Goal: Task Accomplishment & Management: Manage account settings

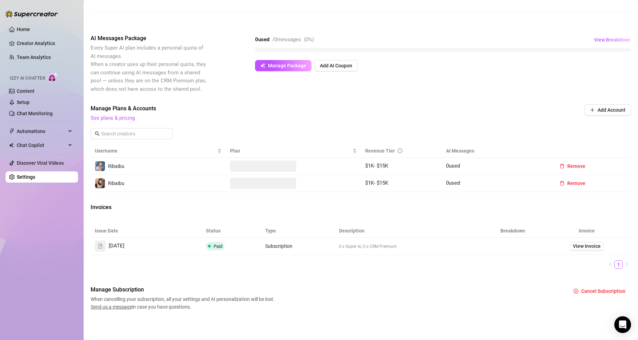
scroll to position [113, 0]
click at [48, 141] on span "Chat Copilot" at bounding box center [42, 144] width 50 height 11
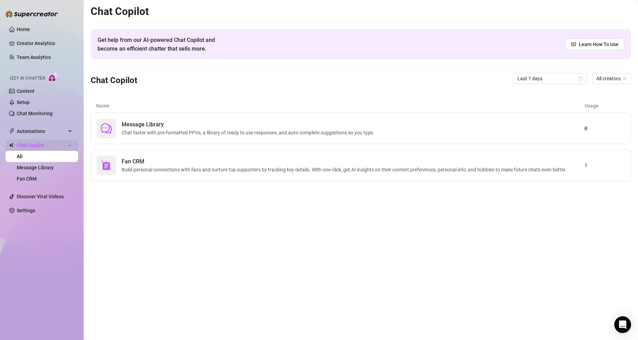
click at [41, 145] on span "Chat Copilot" at bounding box center [42, 144] width 50 height 11
click at [39, 137] on ul "Home Creator Analytics Team Analytics Izzy AI Chatter Content Setup Chat Monito…" at bounding box center [42, 120] width 73 height 198
click at [40, 132] on span "Automations" at bounding box center [42, 130] width 50 height 11
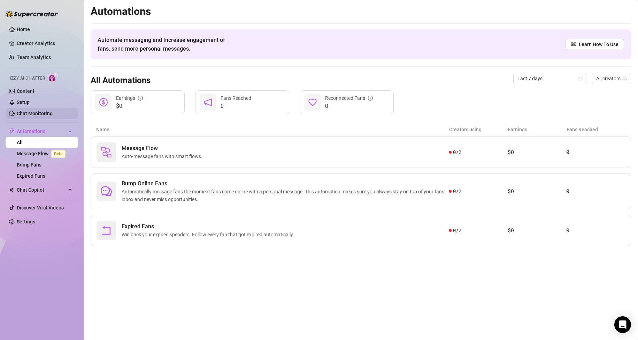
click at [44, 111] on link "Chat Monitoring" at bounding box center [35, 114] width 36 height 6
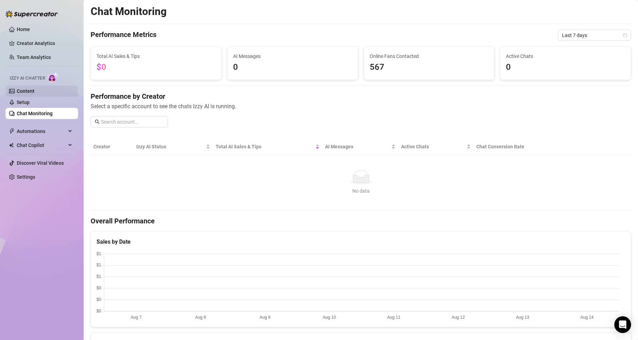
click at [35, 94] on link "Content" at bounding box center [26, 91] width 18 height 6
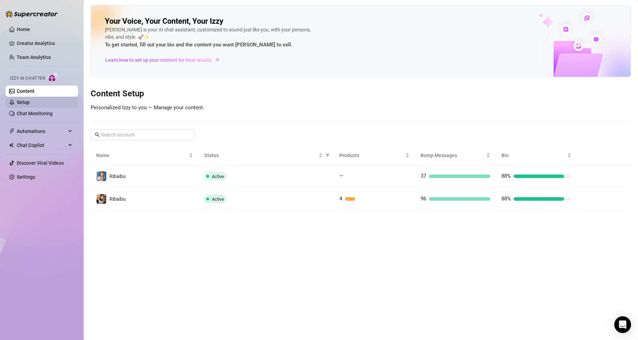
click at [30, 101] on link "Setup" at bounding box center [23, 102] width 13 height 6
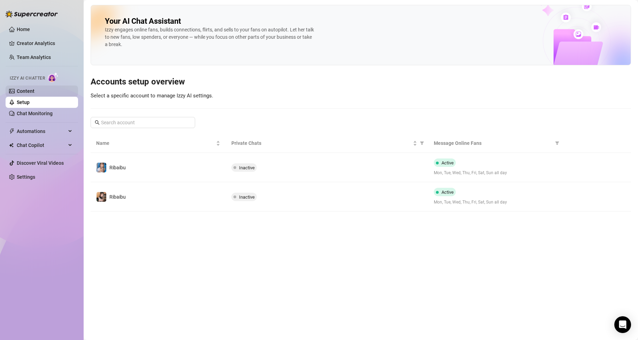
click at [35, 93] on link "Content" at bounding box center [26, 91] width 18 height 6
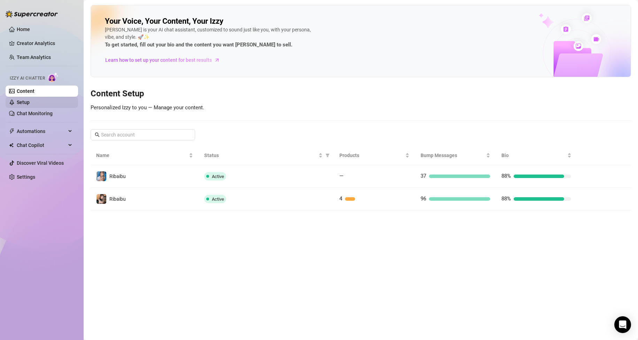
click at [30, 105] on link "Setup" at bounding box center [23, 102] width 13 height 6
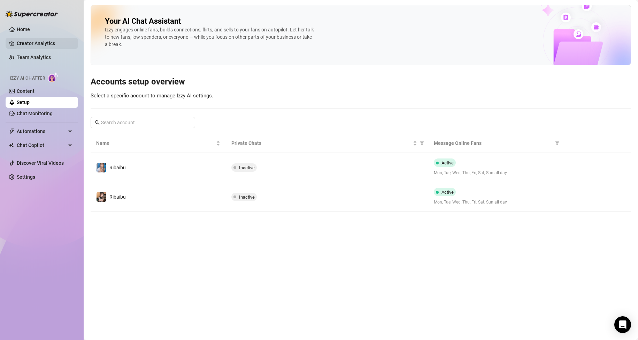
click at [39, 40] on link "Creator Analytics" at bounding box center [45, 43] width 56 height 11
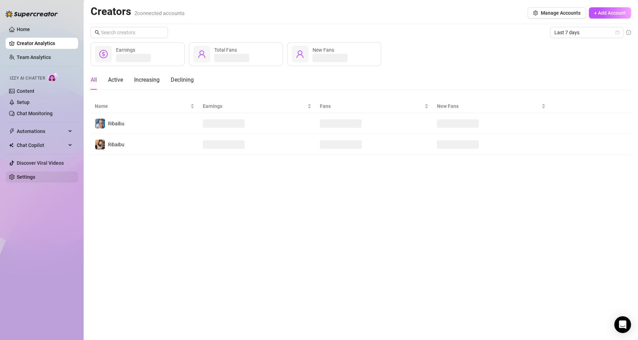
click at [35, 177] on link "Settings" at bounding box center [26, 177] width 18 height 6
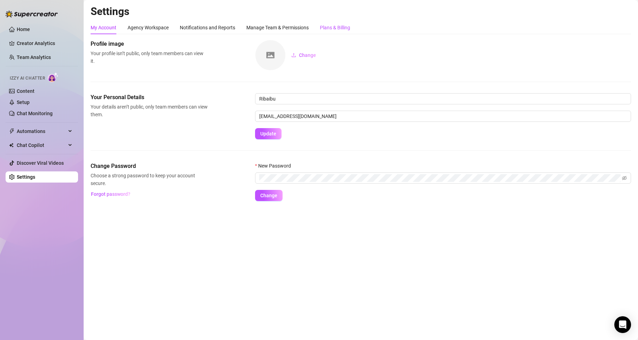
click at [332, 29] on div "Plans & Billing" at bounding box center [335, 28] width 30 height 8
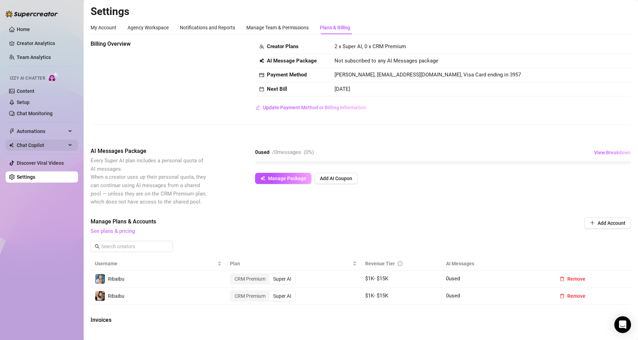
click at [67, 143] on div "Chat Copilot" at bounding box center [42, 144] width 73 height 11
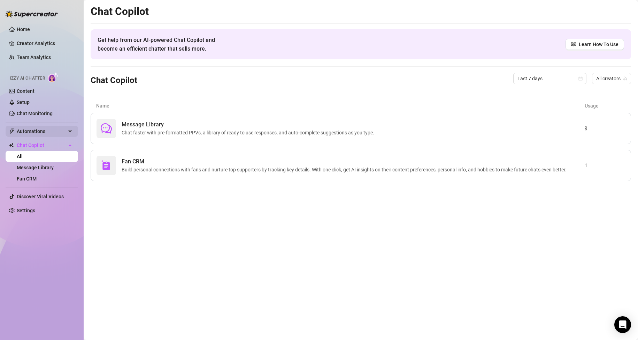
click at [67, 130] on div "Automations" at bounding box center [42, 130] width 73 height 11
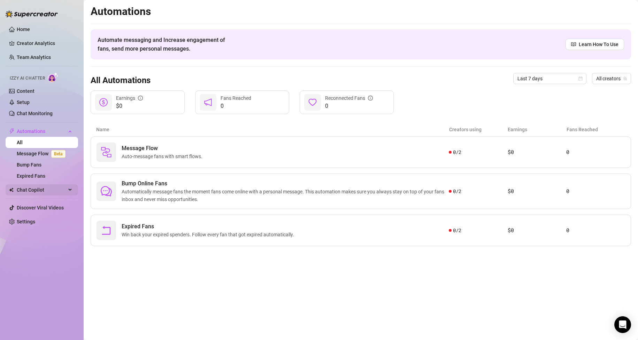
click at [44, 190] on span "Chat Copilot" at bounding box center [42, 189] width 50 height 11
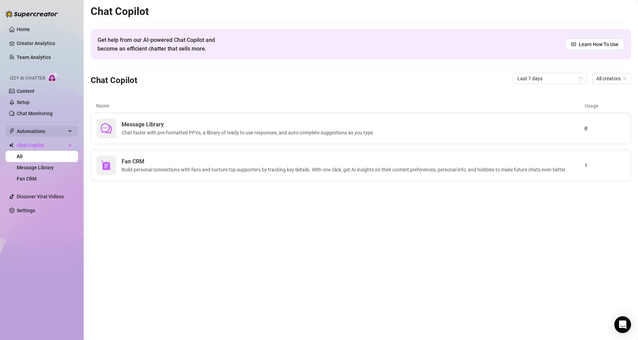
click at [51, 134] on span "Automations" at bounding box center [42, 130] width 50 height 11
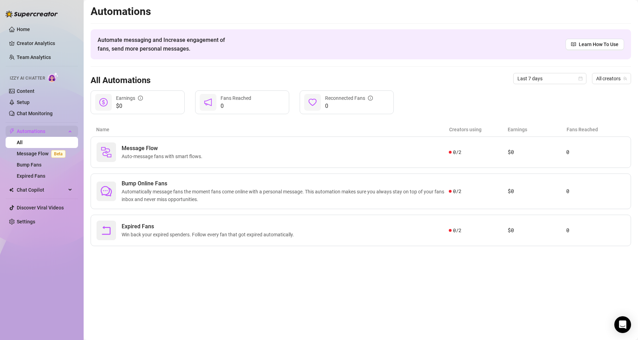
click at [47, 130] on span "Automations" at bounding box center [42, 130] width 50 height 11
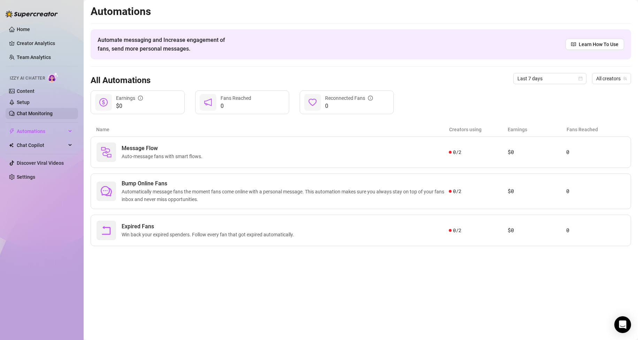
click at [45, 111] on link "Chat Monitoring" at bounding box center [35, 114] width 36 height 6
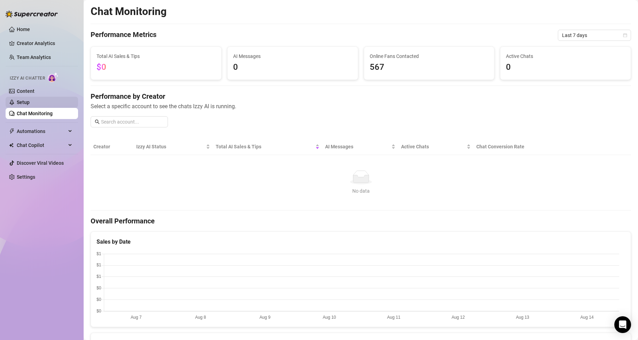
click at [30, 102] on link "Setup" at bounding box center [23, 102] width 13 height 6
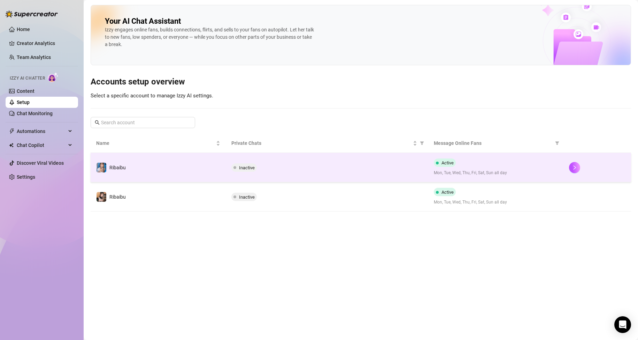
click at [427, 164] on td "Inactive" at bounding box center [327, 167] width 203 height 29
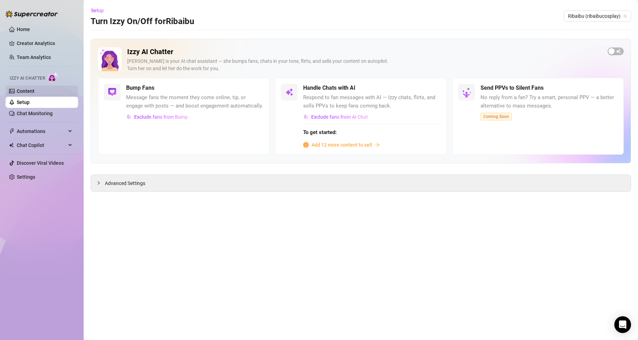
click at [27, 88] on link "Content" at bounding box center [26, 91] width 18 height 6
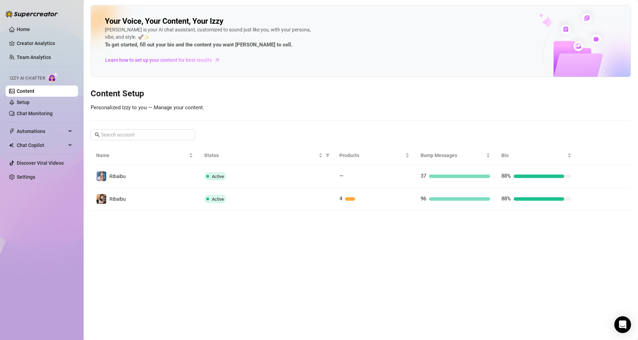
click at [34, 36] on ul "Home Creator Analytics Team Analytics Izzy AI Chatter Content Setup Chat Monito…" at bounding box center [42, 103] width 73 height 164
click at [31, 41] on link "Creator Analytics" at bounding box center [45, 43] width 56 height 11
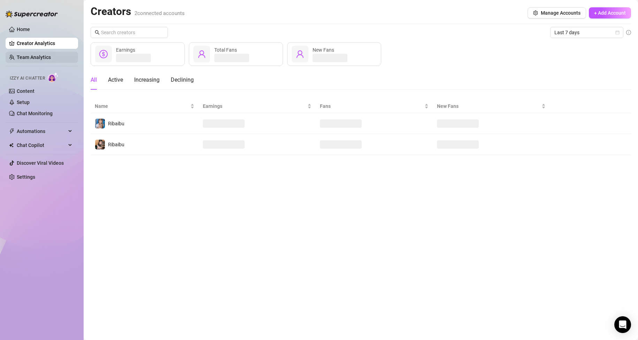
click at [32, 54] on link "Team Analytics" at bounding box center [34, 57] width 34 height 6
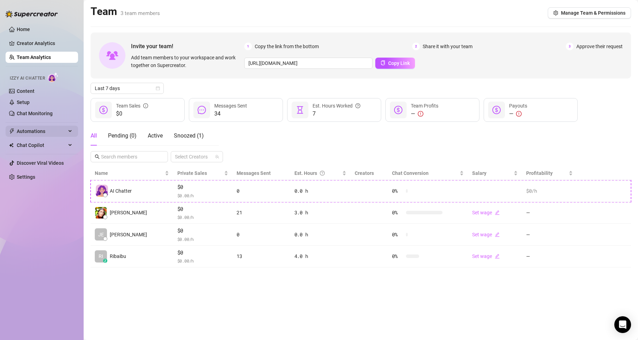
click at [39, 133] on span "Automations" at bounding box center [42, 130] width 50 height 11
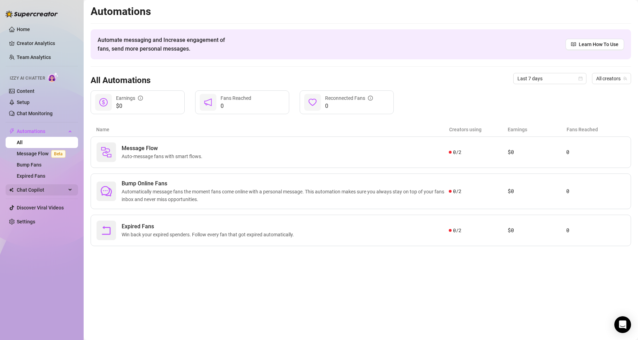
click at [36, 189] on span "Chat Copilot" at bounding box center [42, 189] width 50 height 11
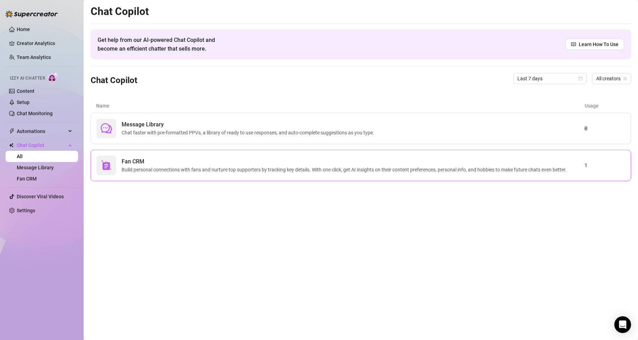
click at [175, 172] on span "Build personal connections with fans and nurture top supporters by tracking key…" at bounding box center [346, 170] width 448 height 8
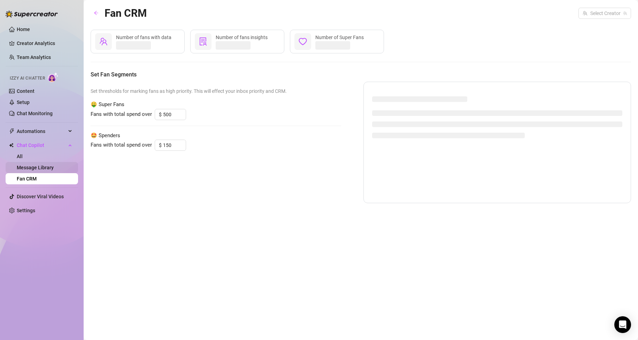
click at [41, 165] on link "Message Library" at bounding box center [35, 168] width 37 height 6
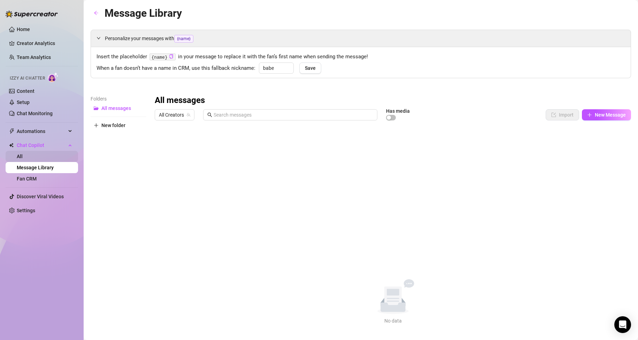
click at [23, 157] on link "All" at bounding box center [20, 156] width 6 height 6
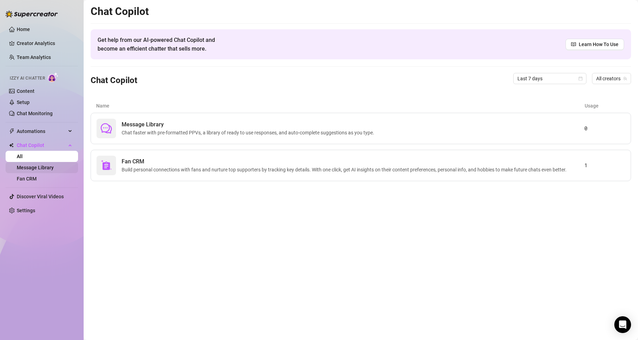
click at [39, 170] on link "Message Library" at bounding box center [35, 168] width 37 height 6
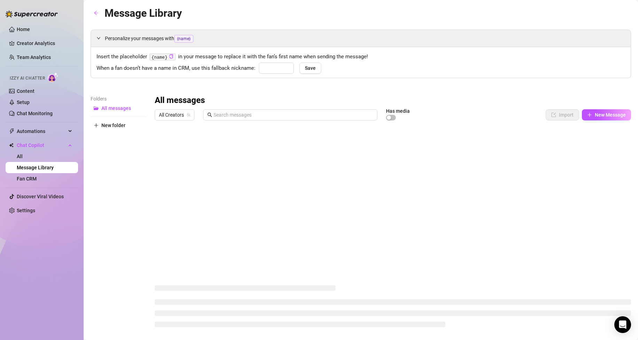
type input "babe"
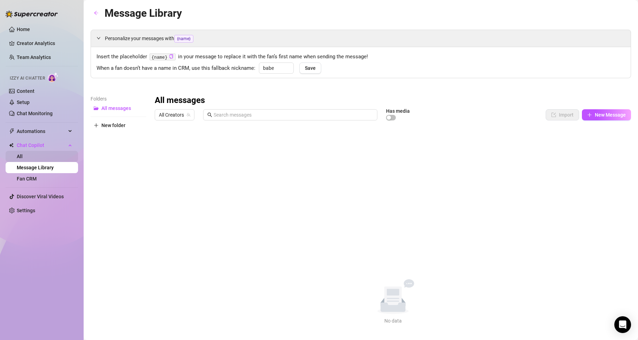
click at [23, 153] on link "All" at bounding box center [20, 156] width 6 height 6
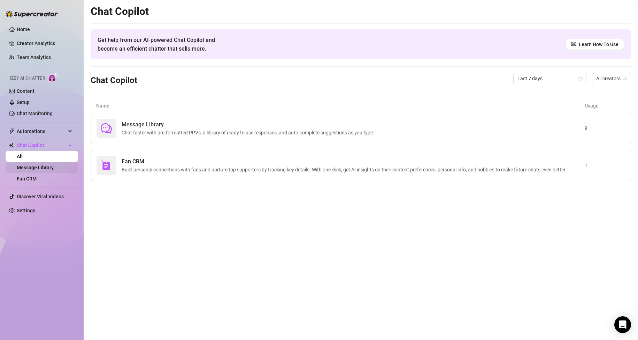
click at [34, 166] on link "Message Library" at bounding box center [35, 168] width 37 height 6
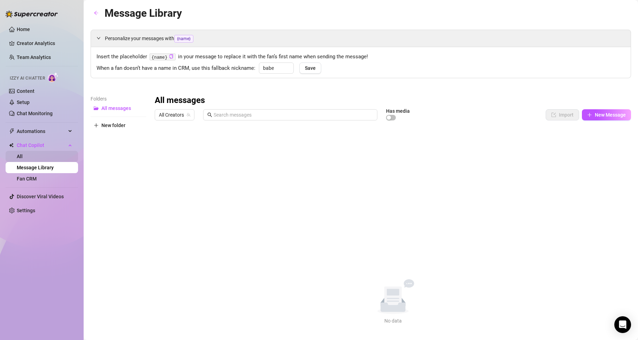
click at [23, 155] on link "All" at bounding box center [20, 156] width 6 height 6
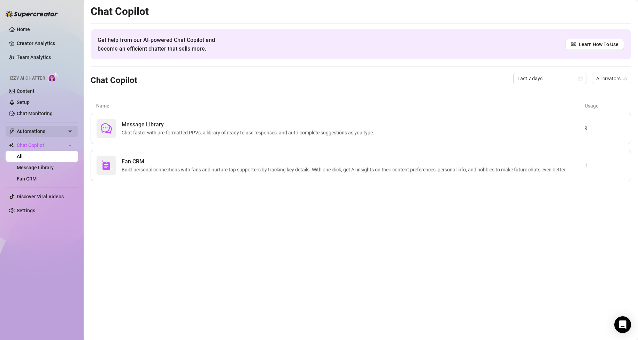
click at [41, 130] on span "Automations" at bounding box center [42, 130] width 50 height 11
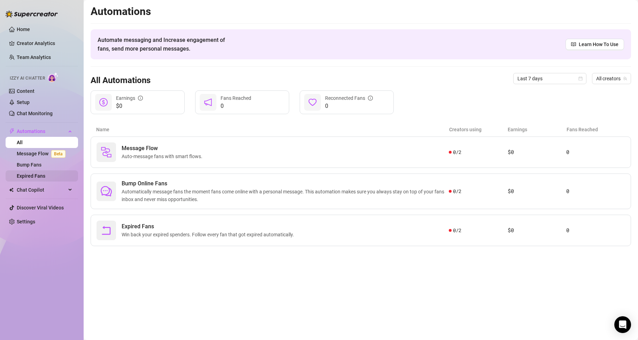
click at [37, 173] on link "Expired Fans" at bounding box center [31, 176] width 29 height 6
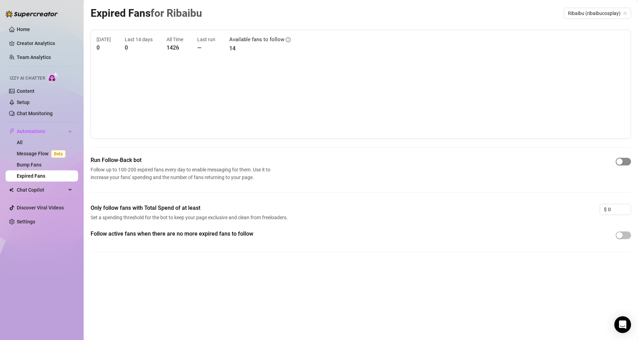
click at [624, 161] on button "button" at bounding box center [623, 162] width 15 height 8
click at [625, 234] on span "button" at bounding box center [623, 235] width 15 height 8
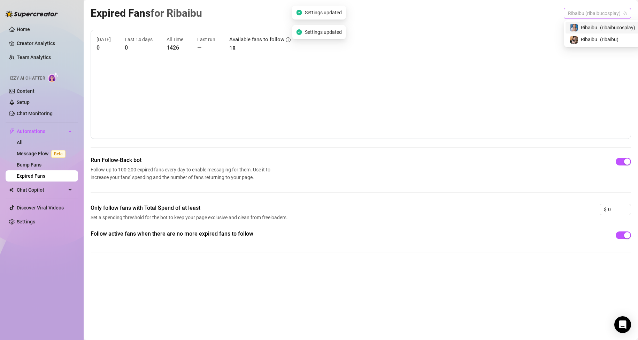
click at [595, 9] on span "Ribaibu (ribaibucosplay)" at bounding box center [597, 13] width 59 height 10
click at [592, 40] on span "Ribaibu" at bounding box center [585, 40] width 16 height 8
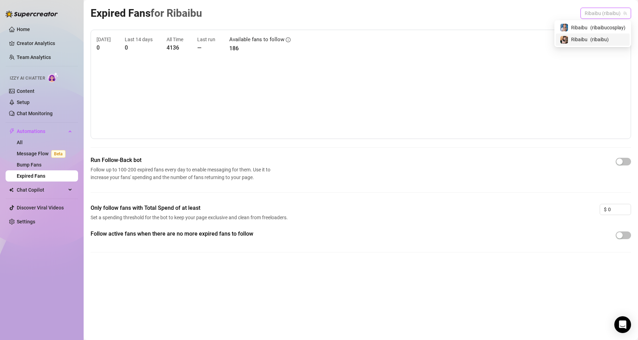
click at [611, 14] on span "Ribaibu (ribaibu)" at bounding box center [606, 13] width 42 height 10
click at [621, 161] on div "button" at bounding box center [620, 161] width 6 height 6
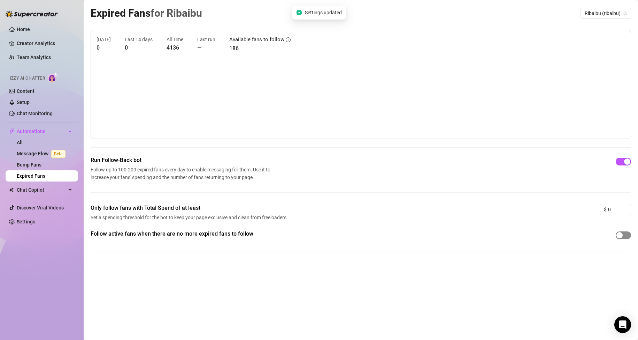
click at [626, 233] on span "button" at bounding box center [623, 235] width 15 height 8
click at [34, 162] on link "Bump Fans" at bounding box center [29, 165] width 25 height 6
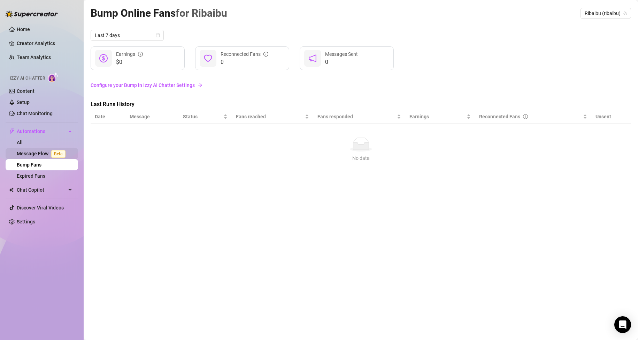
click at [31, 153] on link "Message Flow Beta" at bounding box center [43, 154] width 52 height 6
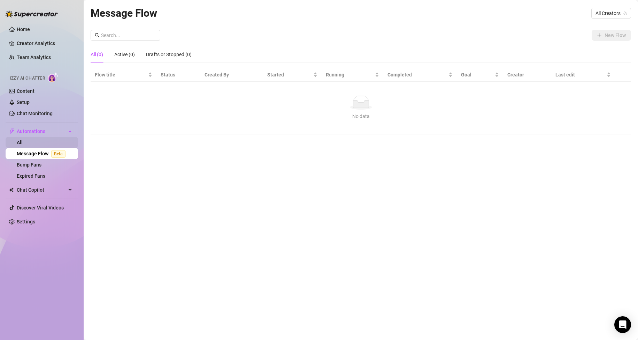
click at [23, 139] on link "All" at bounding box center [20, 142] width 6 height 6
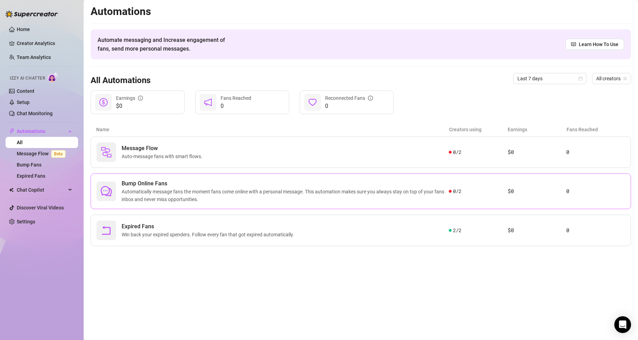
click at [136, 187] on span "Bump Online Fans" at bounding box center [285, 183] width 327 height 8
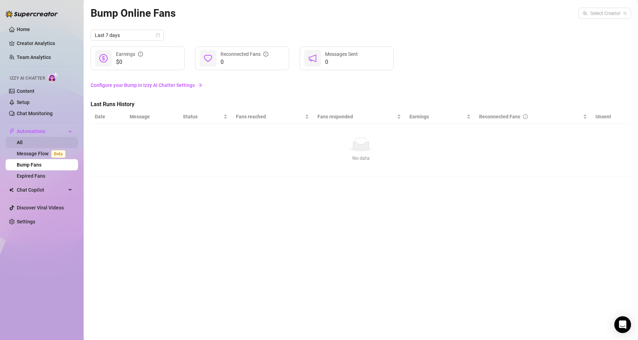
click at [23, 139] on link "All" at bounding box center [20, 142] width 6 height 6
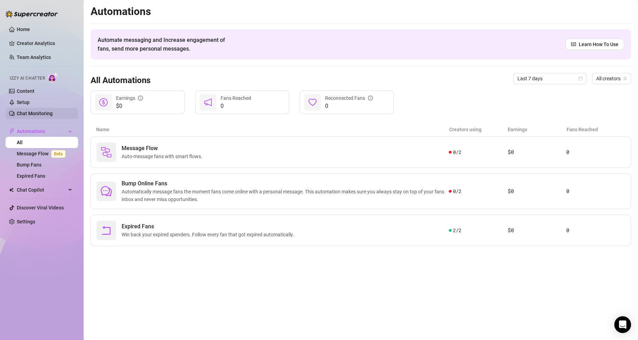
click at [50, 114] on link "Chat Monitoring" at bounding box center [35, 114] width 36 height 6
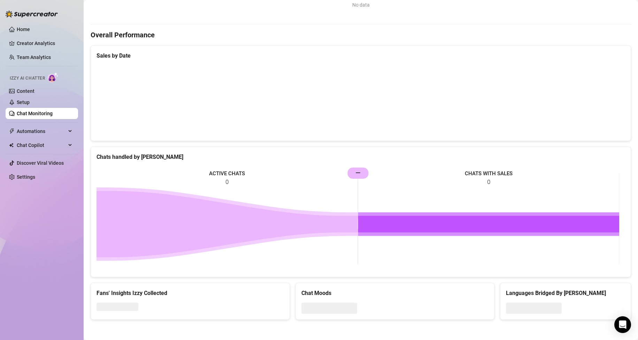
scroll to position [187, 0]
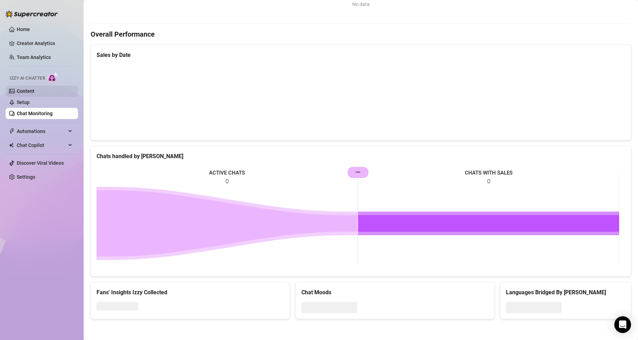
click at [23, 94] on link "Content" at bounding box center [26, 91] width 18 height 6
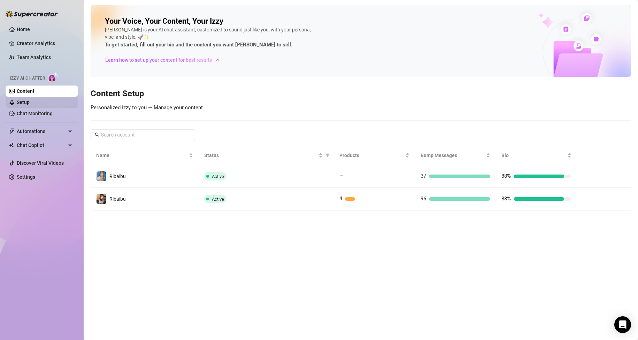
click at [30, 100] on link "Setup" at bounding box center [23, 102] width 13 height 6
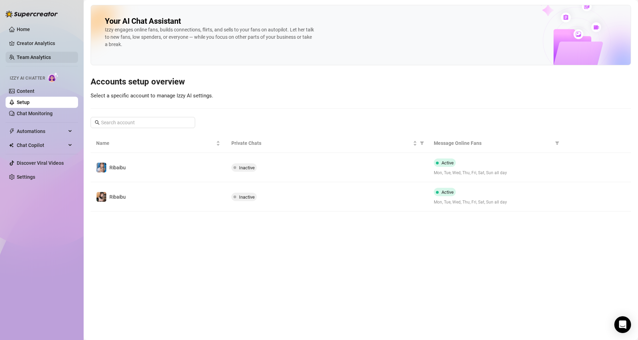
click at [31, 54] on link "Team Analytics" at bounding box center [34, 57] width 34 height 6
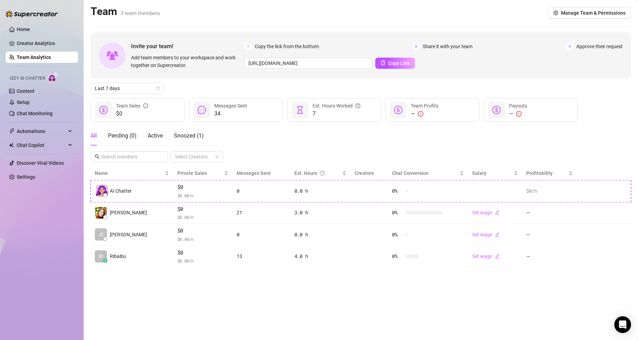
click at [32, 50] on ul "Home Creator Analytics Team Analytics Izzy AI Chatter Content Setup Chat Monito…" at bounding box center [42, 103] width 73 height 164
click at [32, 44] on link "Creator Analytics" at bounding box center [45, 43] width 56 height 11
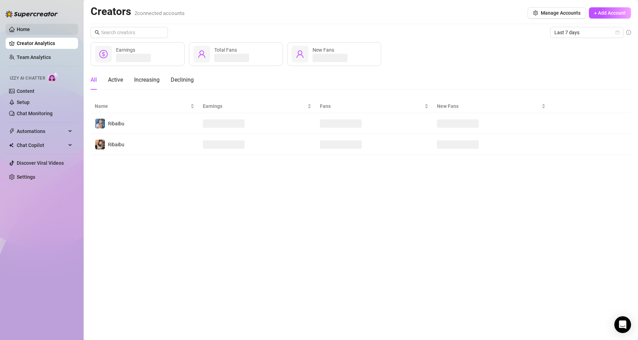
click at [30, 27] on link "Home" at bounding box center [23, 29] width 13 height 6
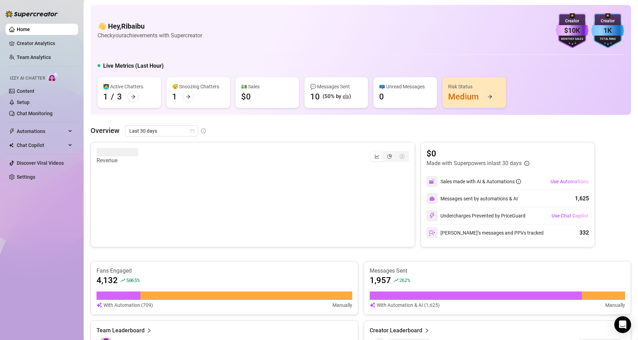
scroll to position [35, 0]
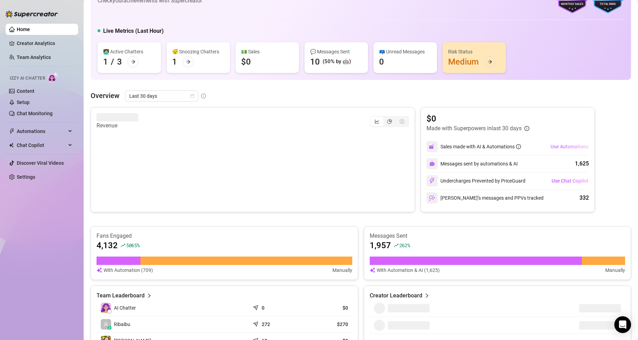
click at [567, 146] on span "Use Automations" at bounding box center [570, 147] width 38 height 6
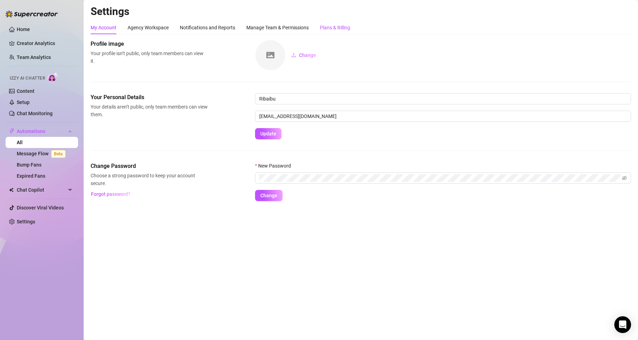
click at [330, 26] on div "Plans & Billing" at bounding box center [335, 28] width 30 height 8
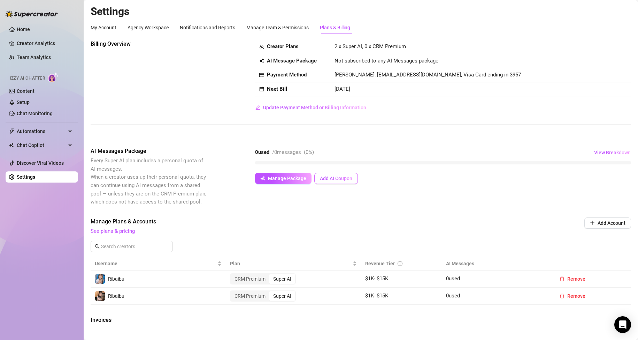
click at [334, 177] on span "Add AI Coupon" at bounding box center [336, 178] width 32 height 6
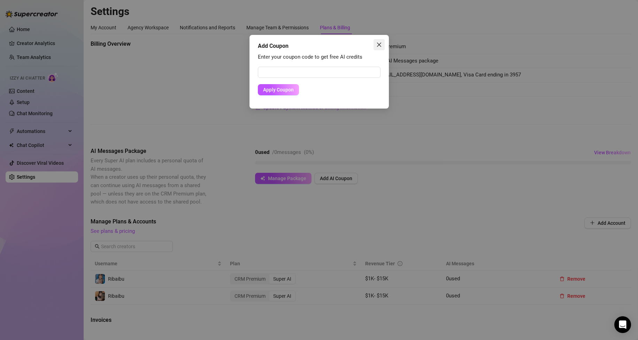
click at [379, 44] on icon "close" at bounding box center [379, 45] width 4 height 4
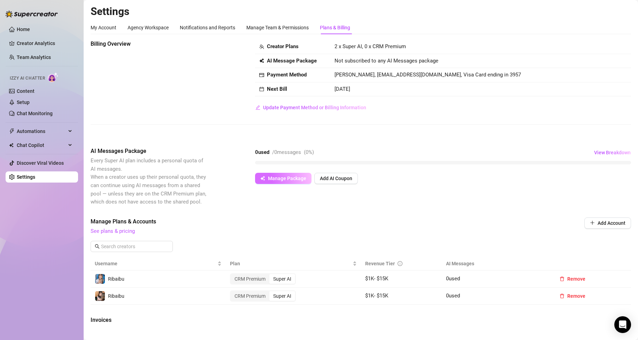
click at [276, 182] on button "Manage Package" at bounding box center [283, 178] width 56 height 11
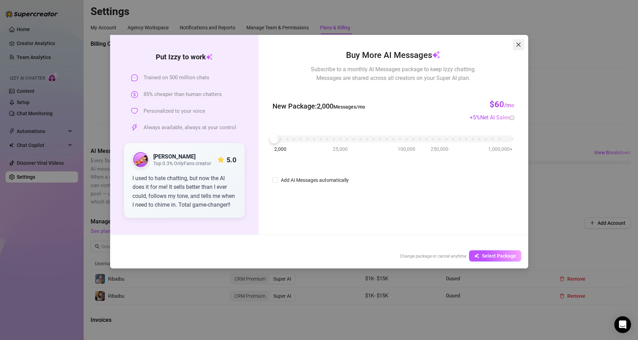
click at [516, 48] on button "Close" at bounding box center [518, 44] width 11 height 11
